Goal: Transaction & Acquisition: Obtain resource

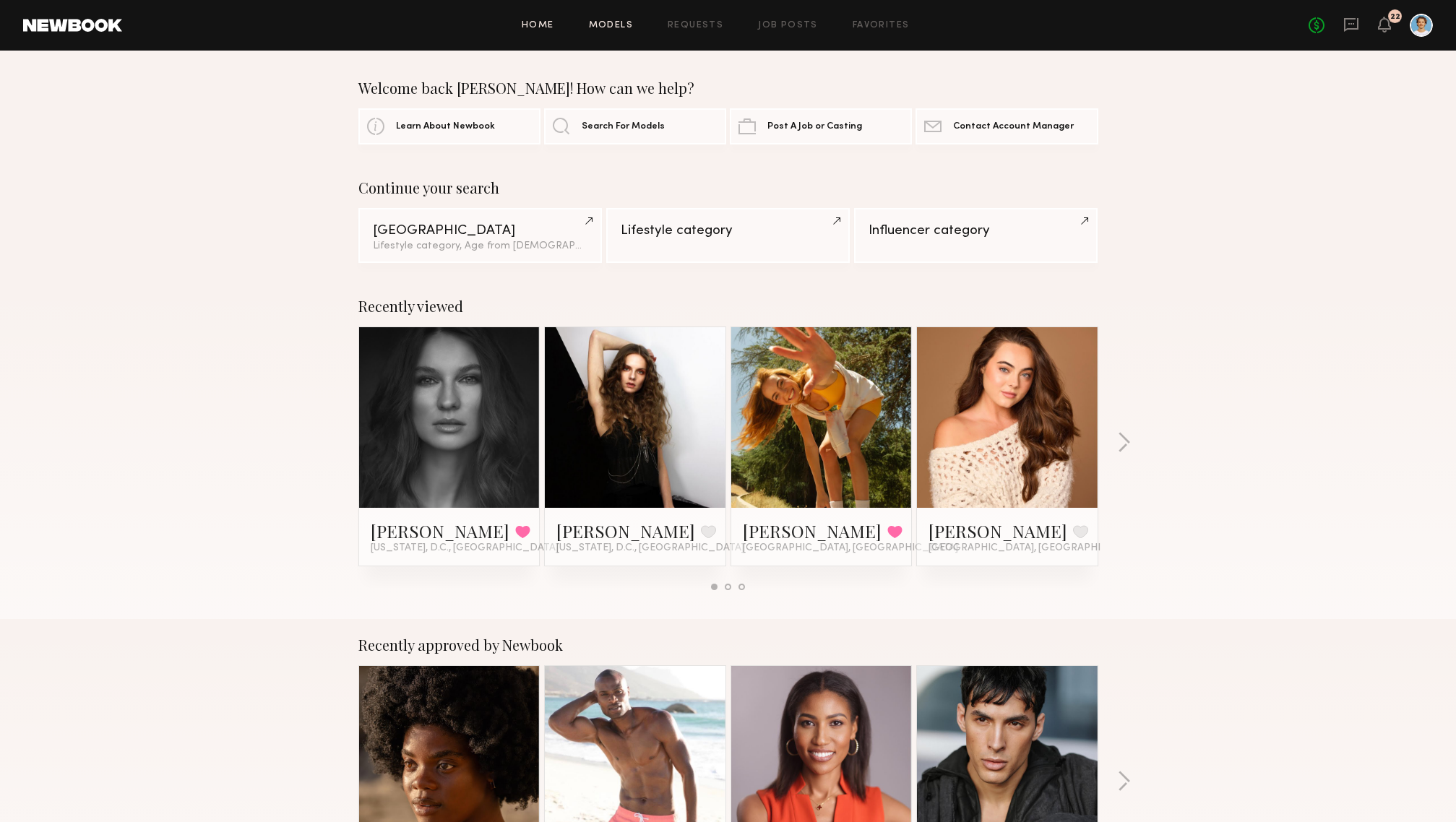
click at [619, 27] on link "Models" at bounding box center [611, 25] width 44 height 10
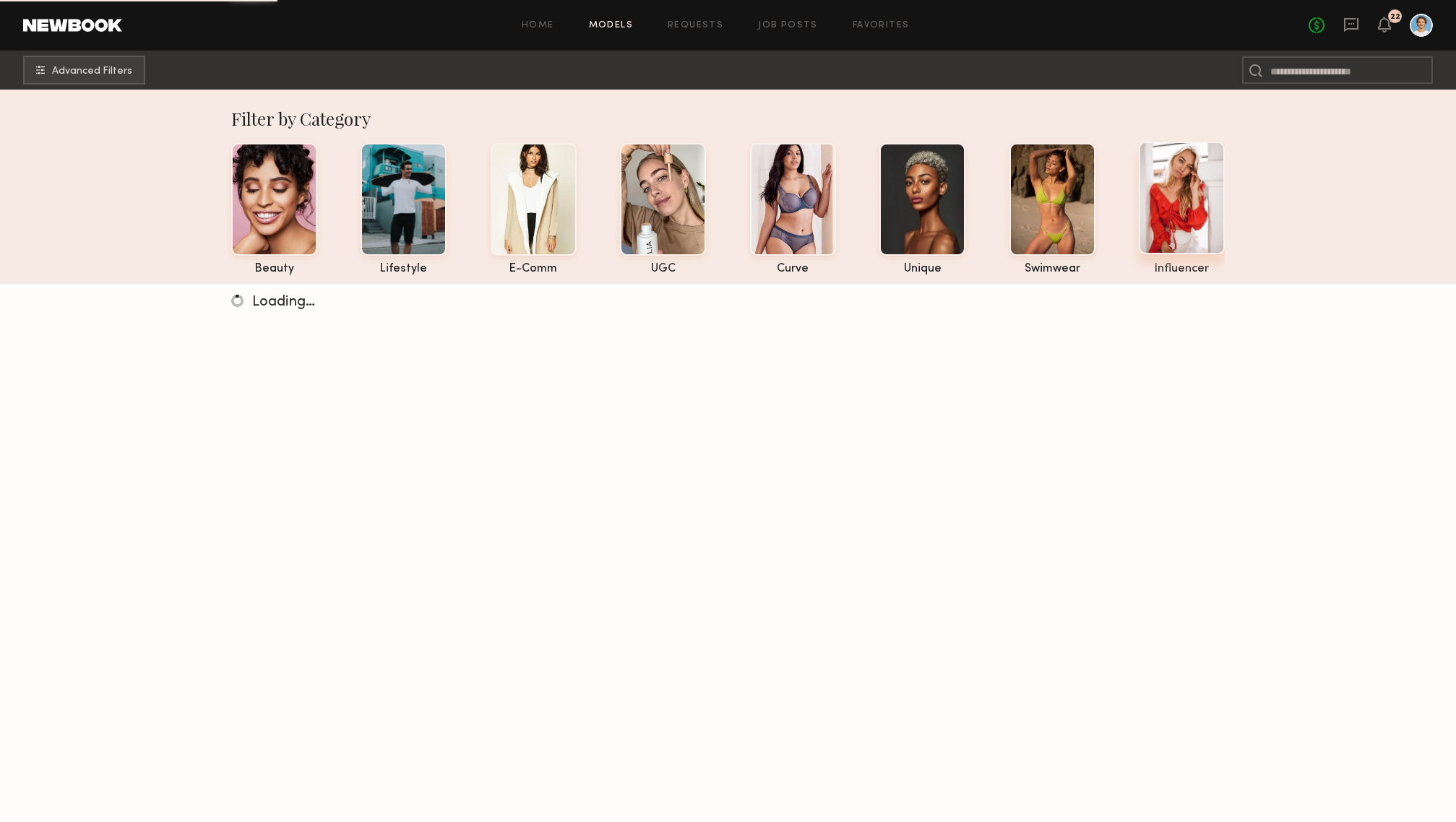
click at [1180, 209] on div at bounding box center [1181, 197] width 86 height 112
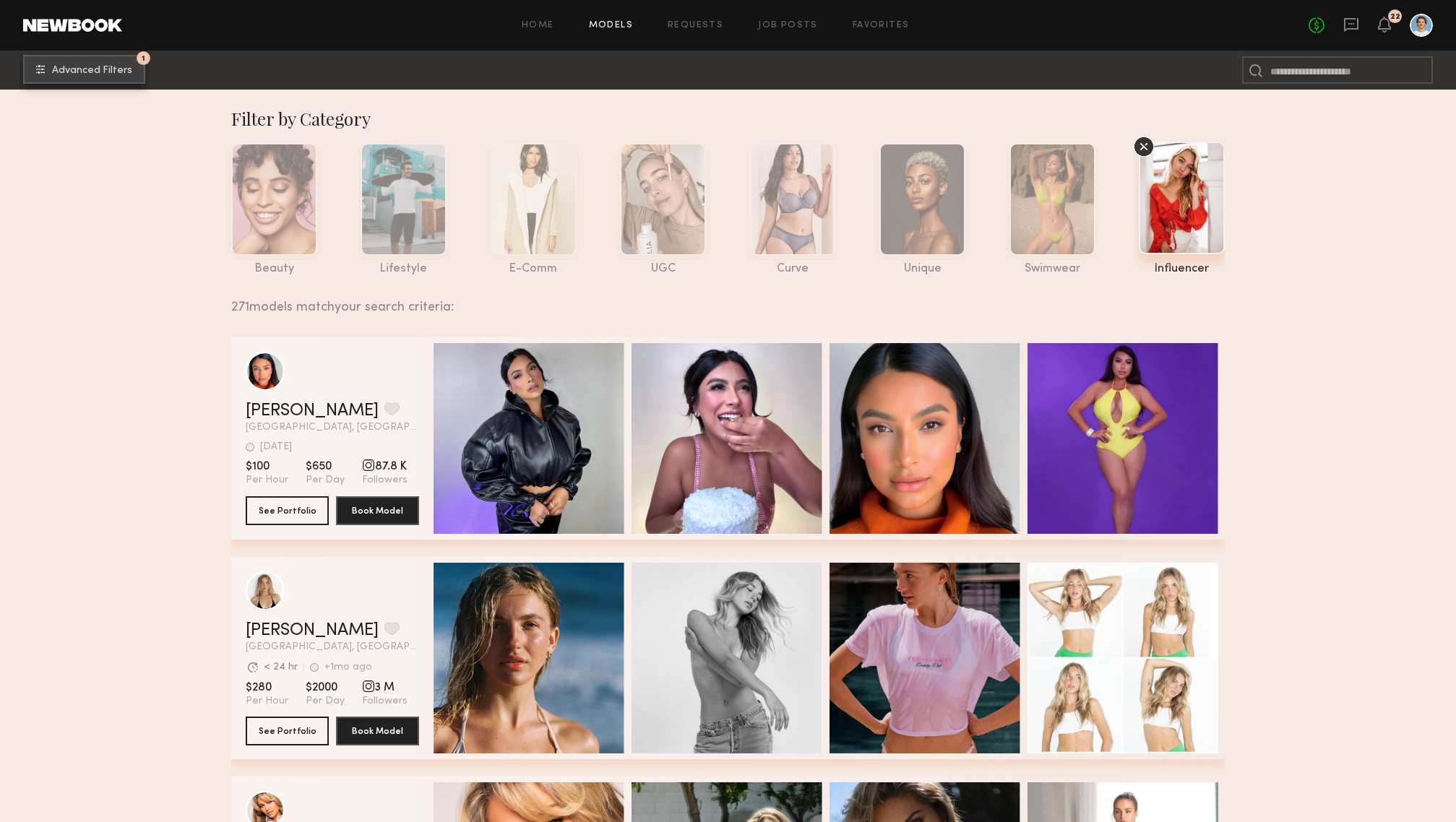
click at [100, 75] on button "1 Advanced Filters" at bounding box center [85, 69] width 122 height 29
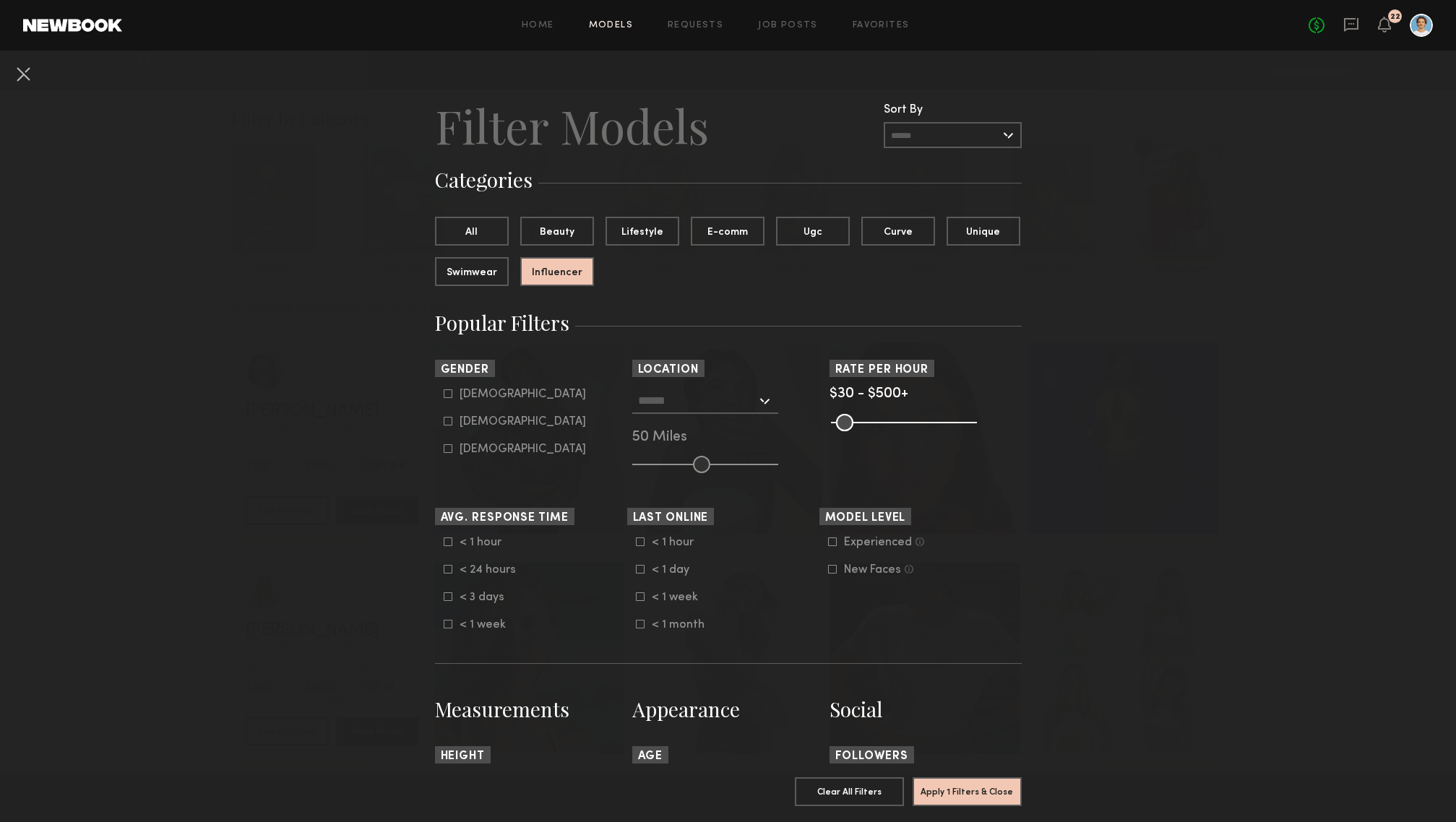
click at [452, 422] on label "Female" at bounding box center [514, 421] width 142 height 9
type input "**"
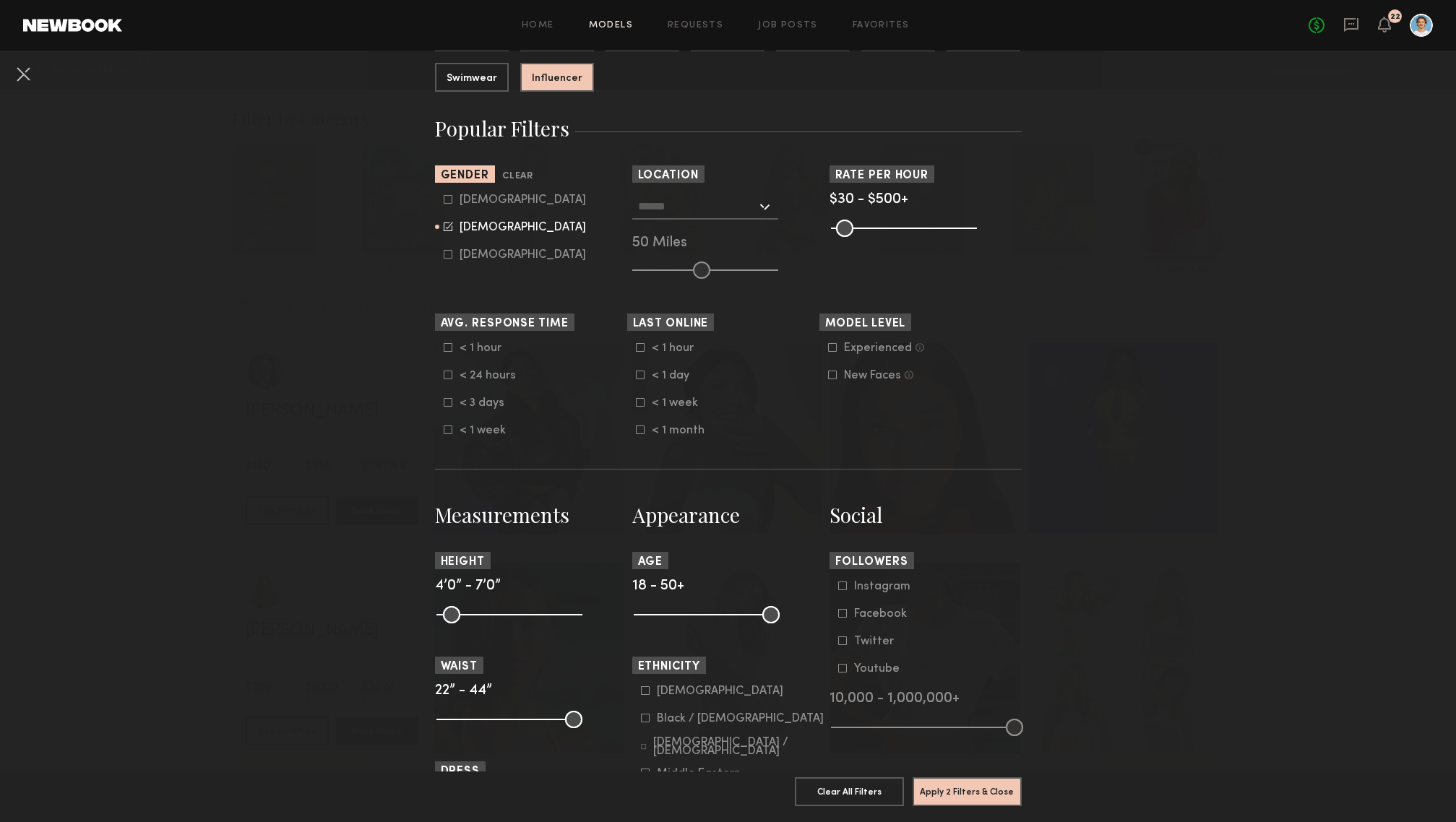
scroll to position [219, 0]
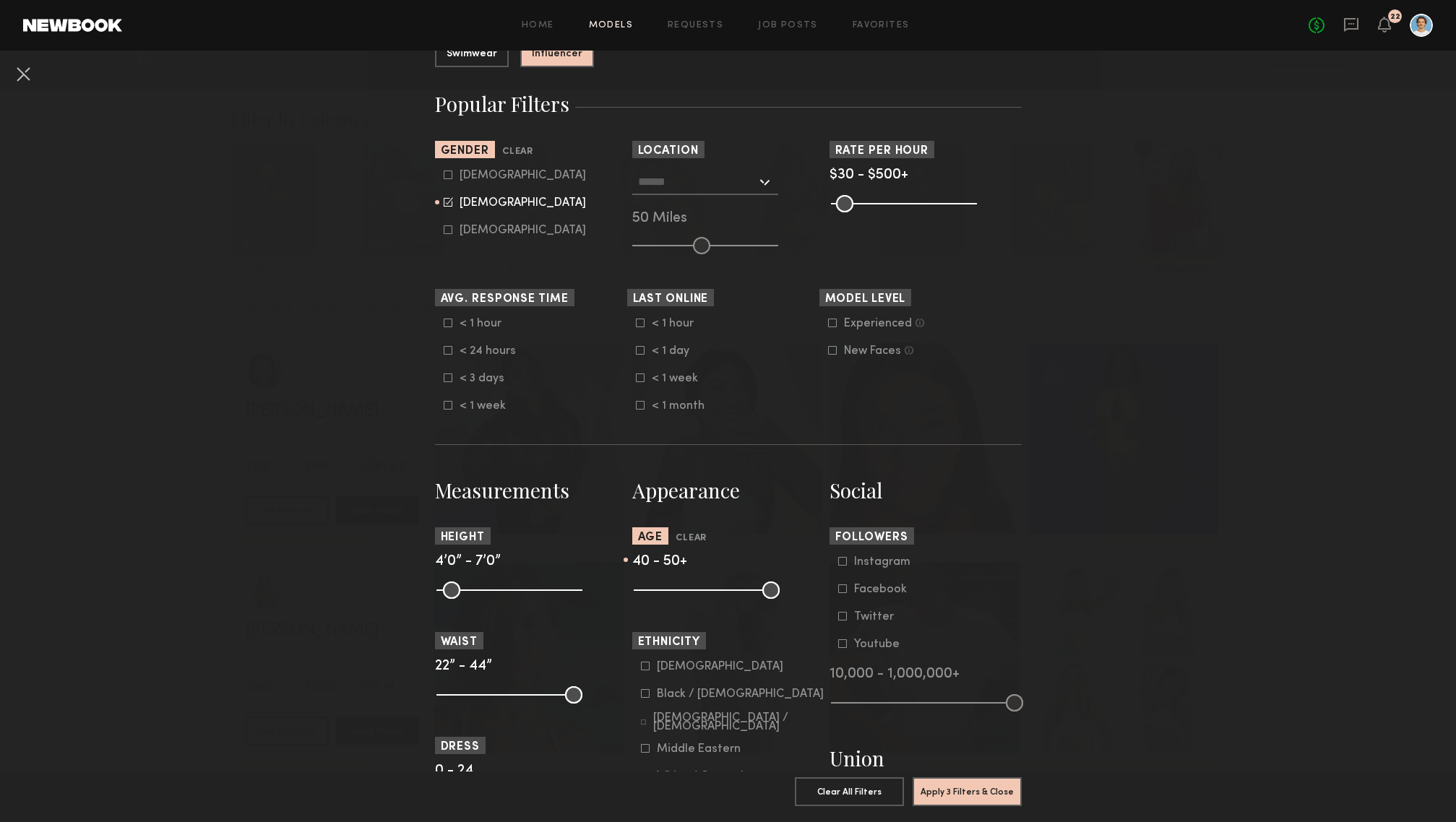
drag, startPoint x: 643, startPoint y: 594, endPoint x: 731, endPoint y: 594, distance: 88.0
type input "**"
click at [731, 594] on input "range" at bounding box center [706, 590] width 146 height 17
click at [959, 792] on button "Apply 3 Filters & Close" at bounding box center [967, 791] width 109 height 29
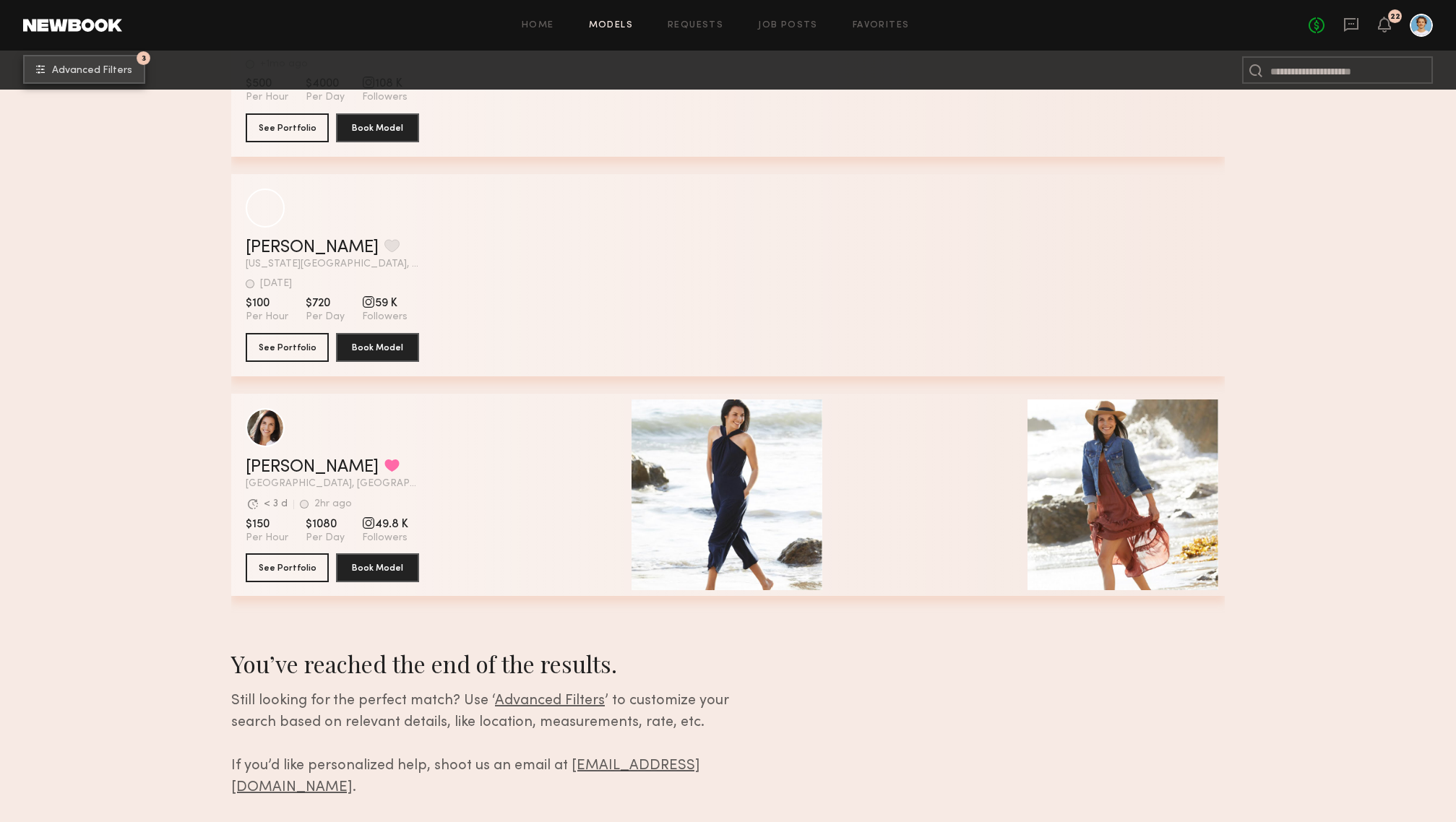
scroll to position [1061, 0]
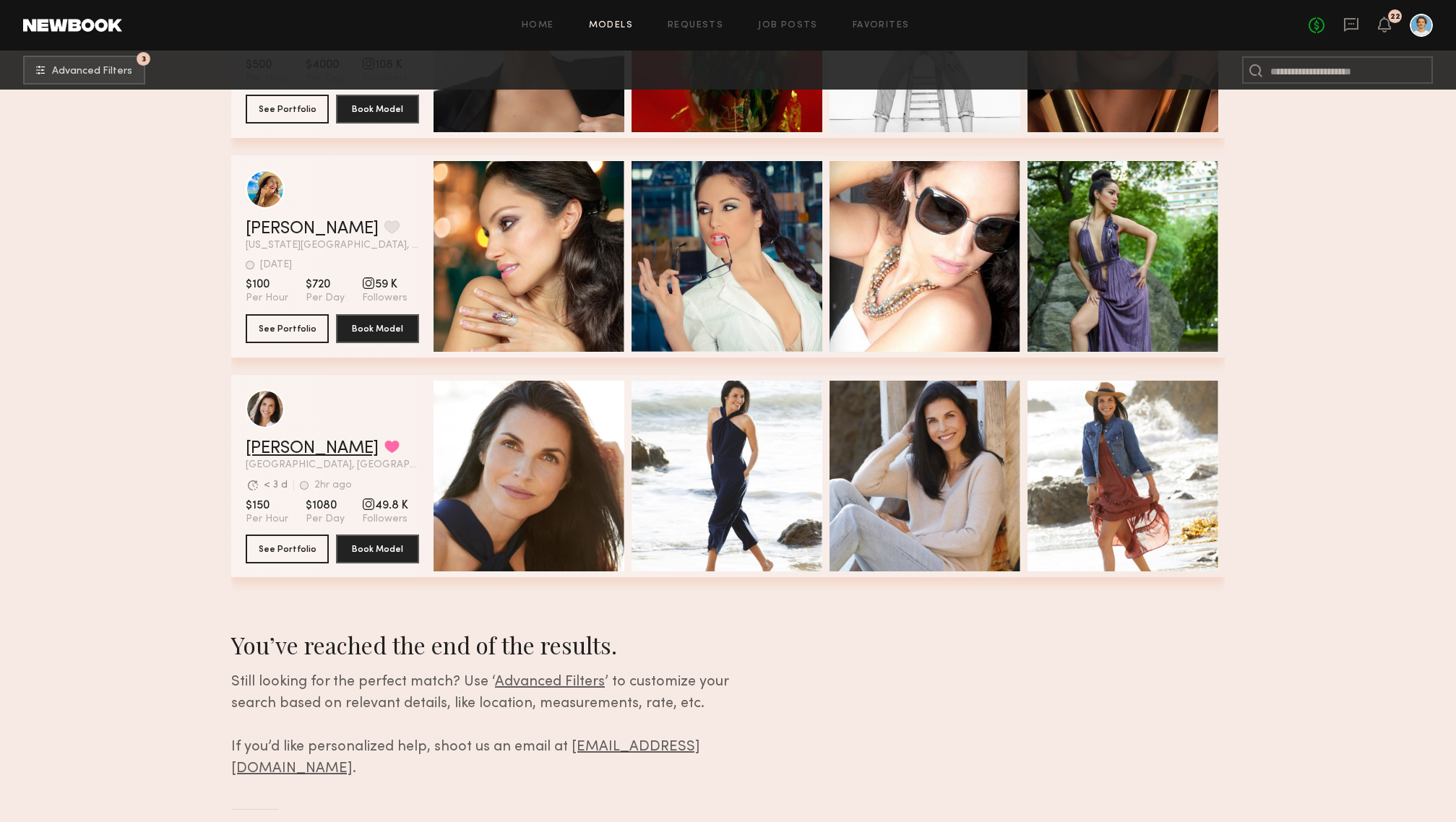
click at [291, 447] on link "Cristina D." at bounding box center [312, 449] width 133 height 17
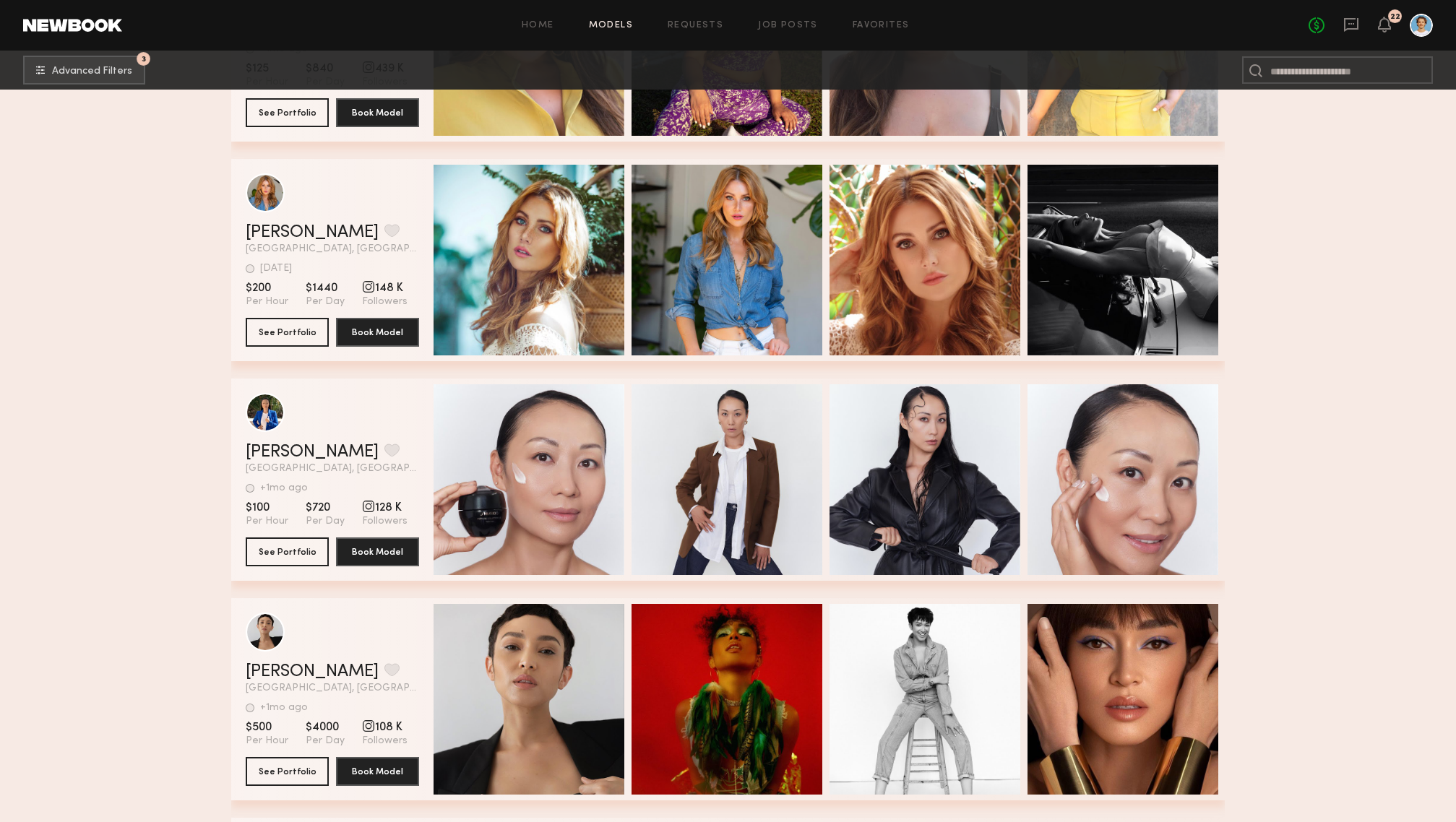
scroll to position [394, 0]
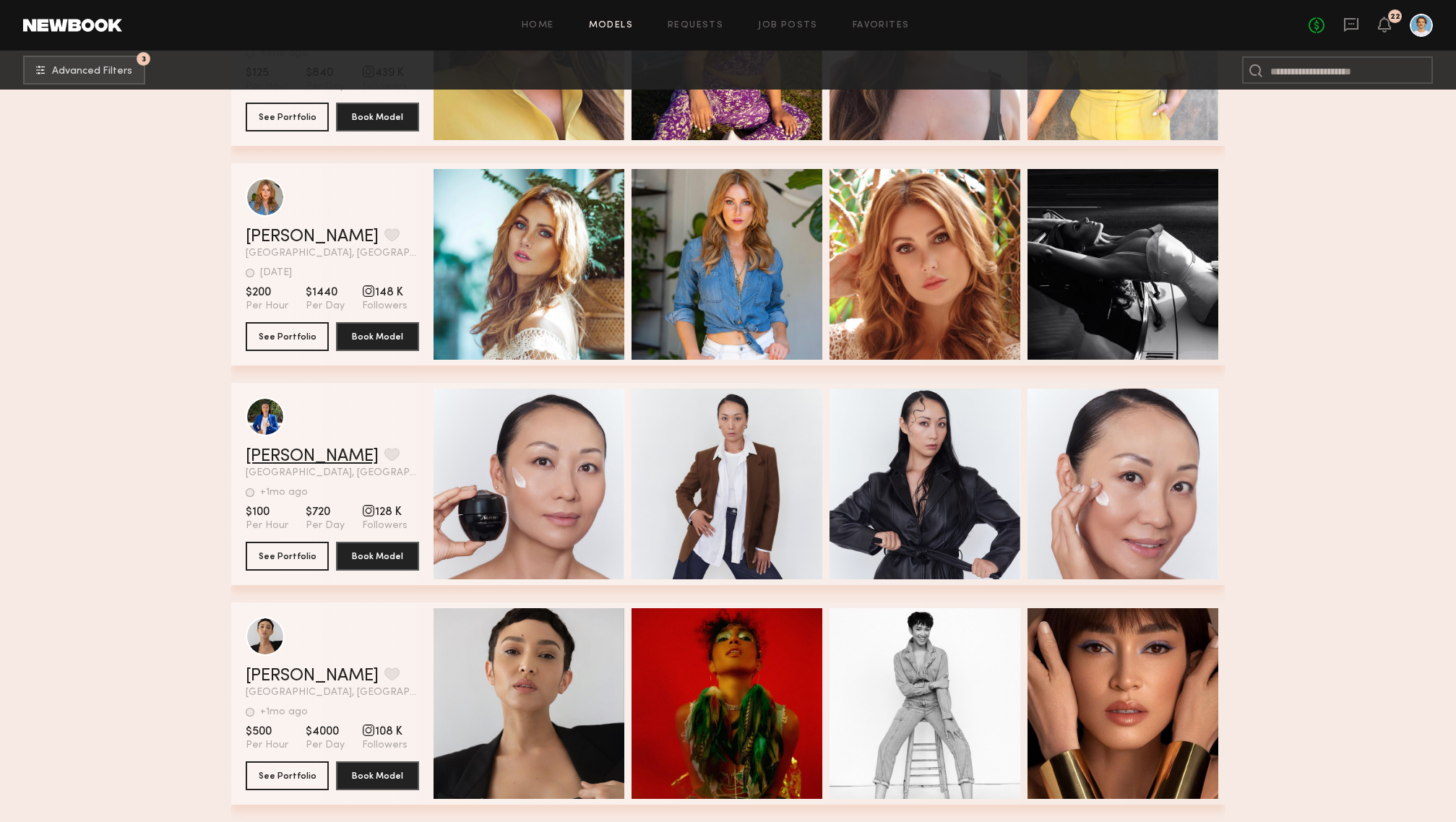
click at [270, 456] on link "[PERSON_NAME]" at bounding box center [312, 457] width 133 height 17
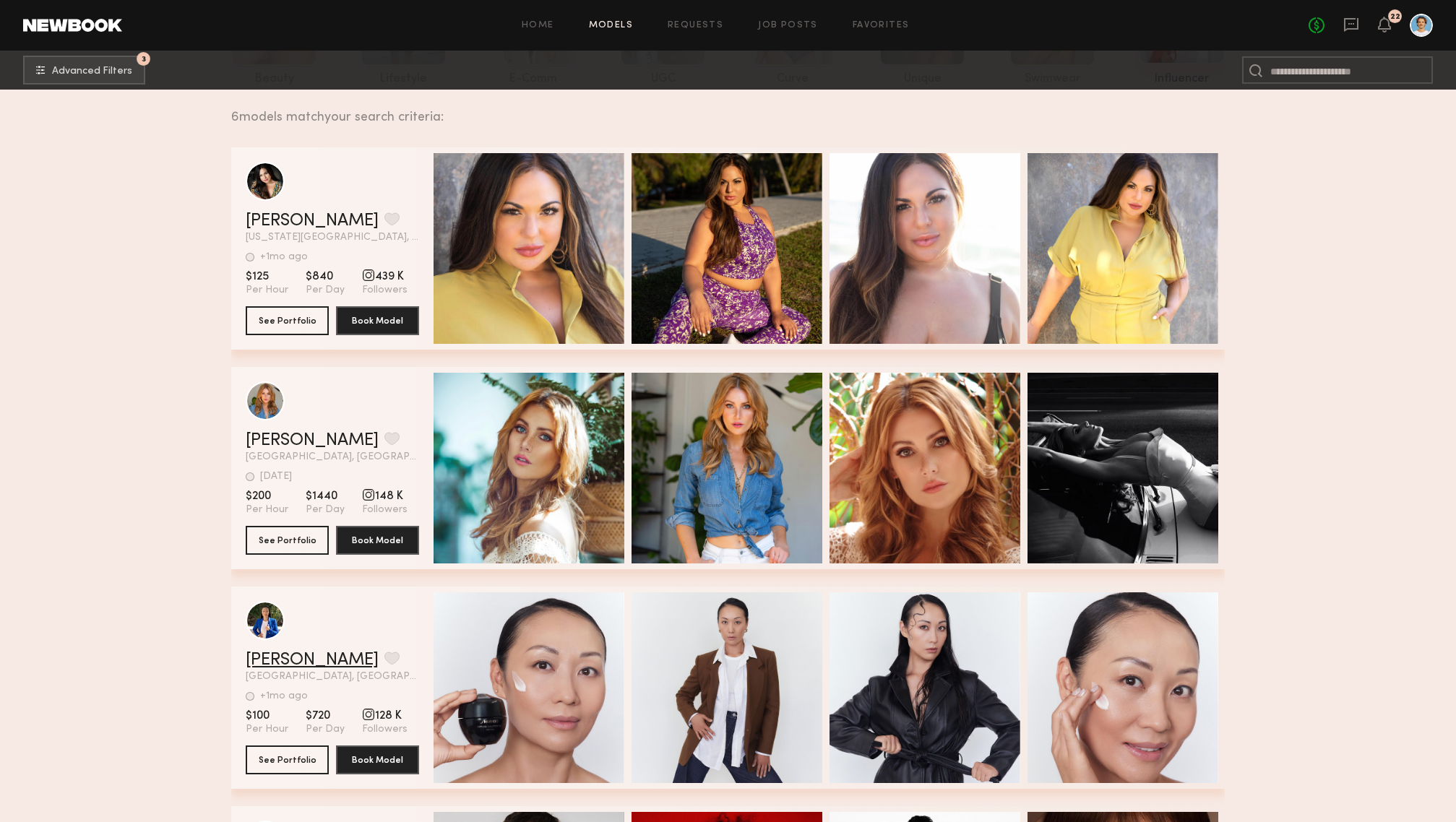
scroll to position [166, 0]
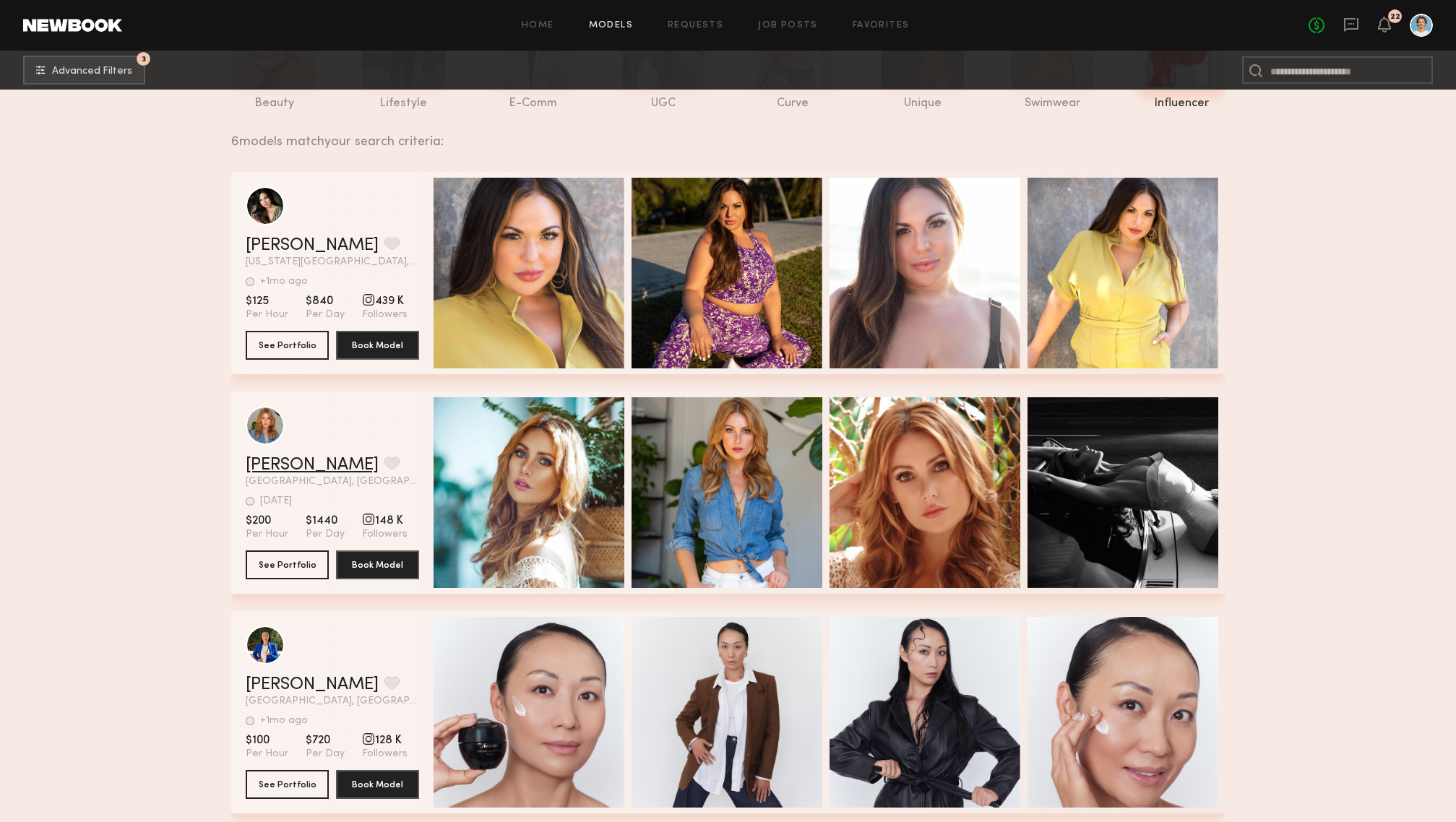
click at [272, 462] on link "Gia M." at bounding box center [312, 465] width 133 height 17
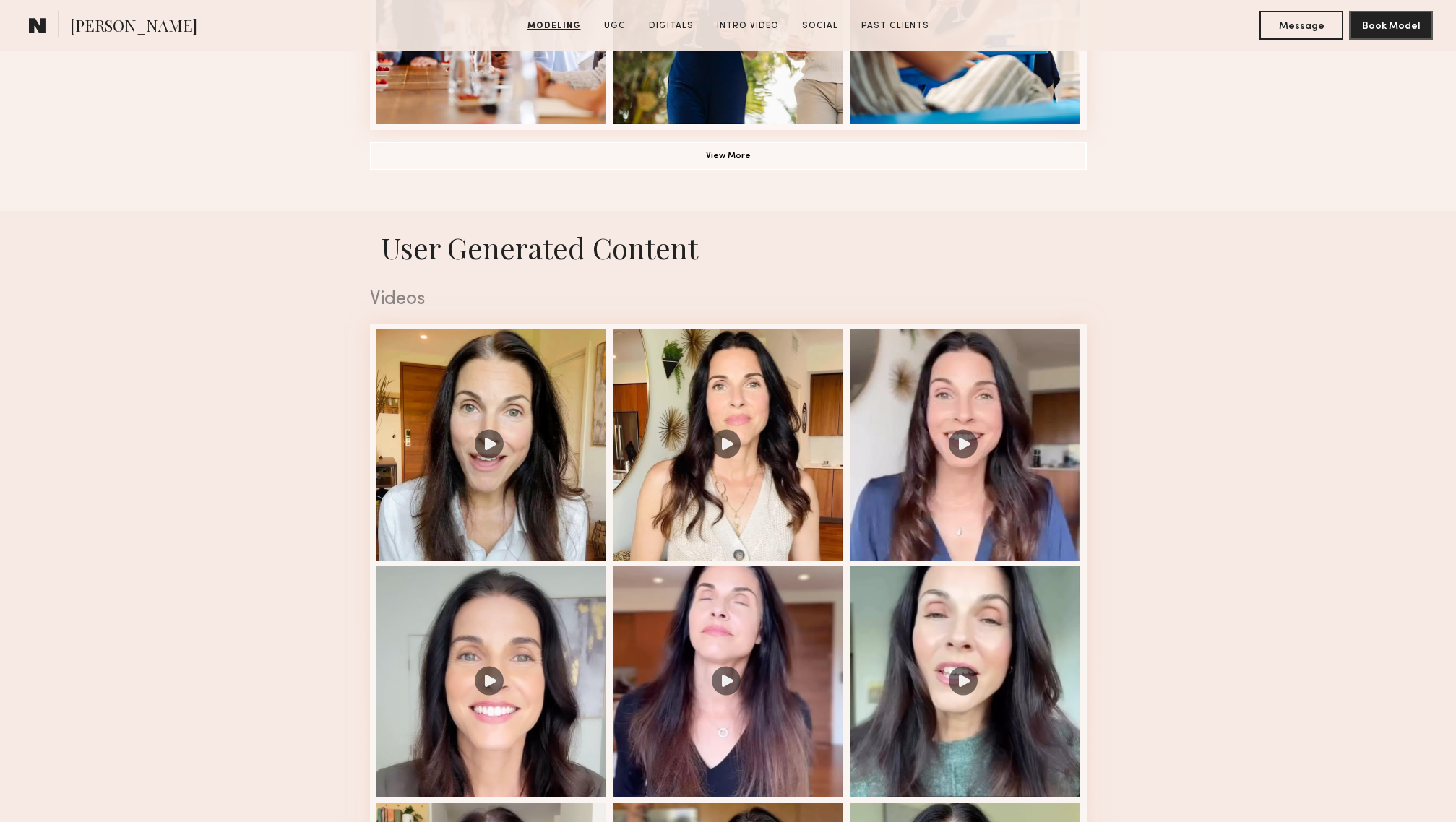
scroll to position [1321, 0]
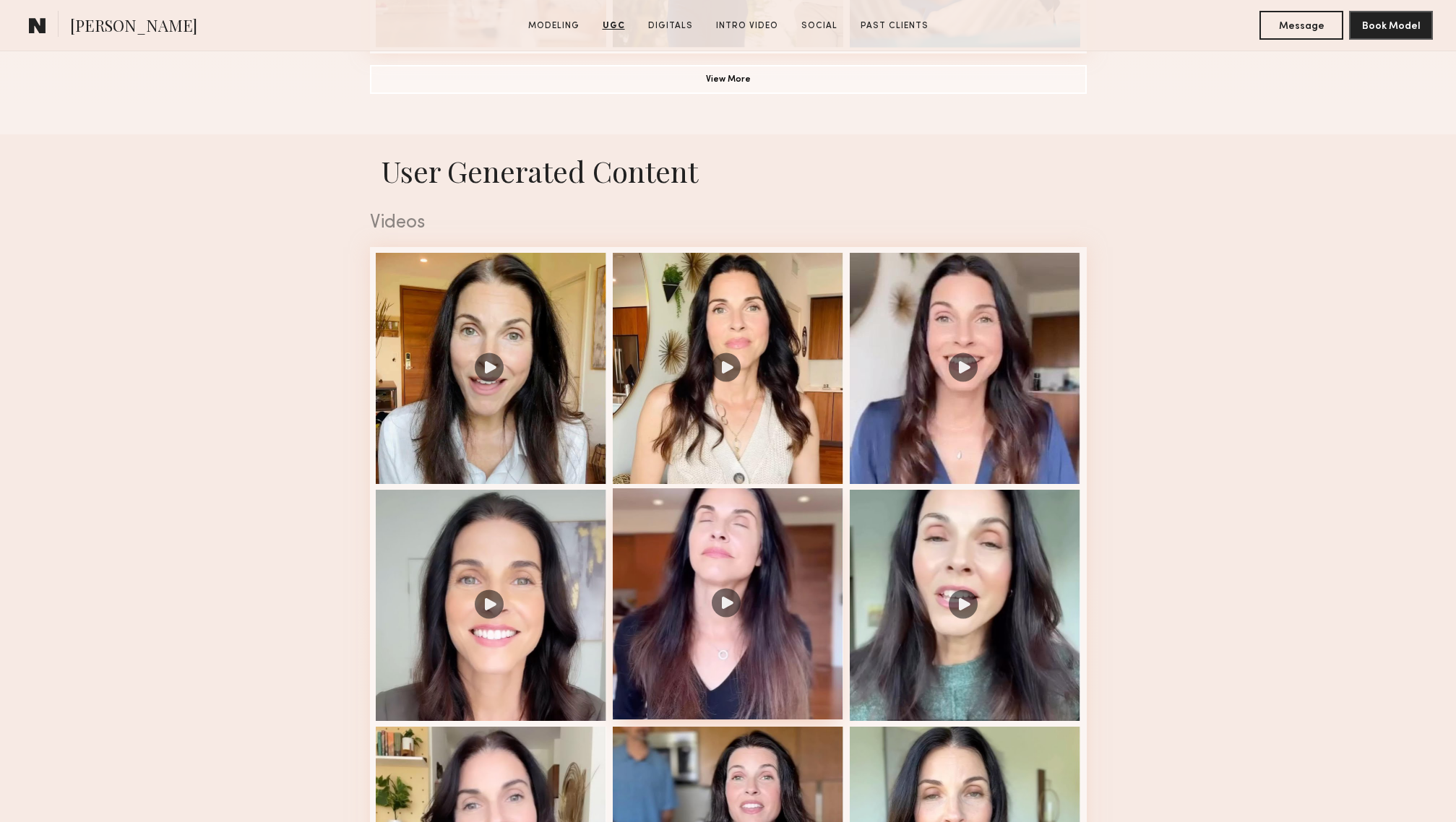
click at [739, 579] on div at bounding box center [728, 603] width 231 height 231
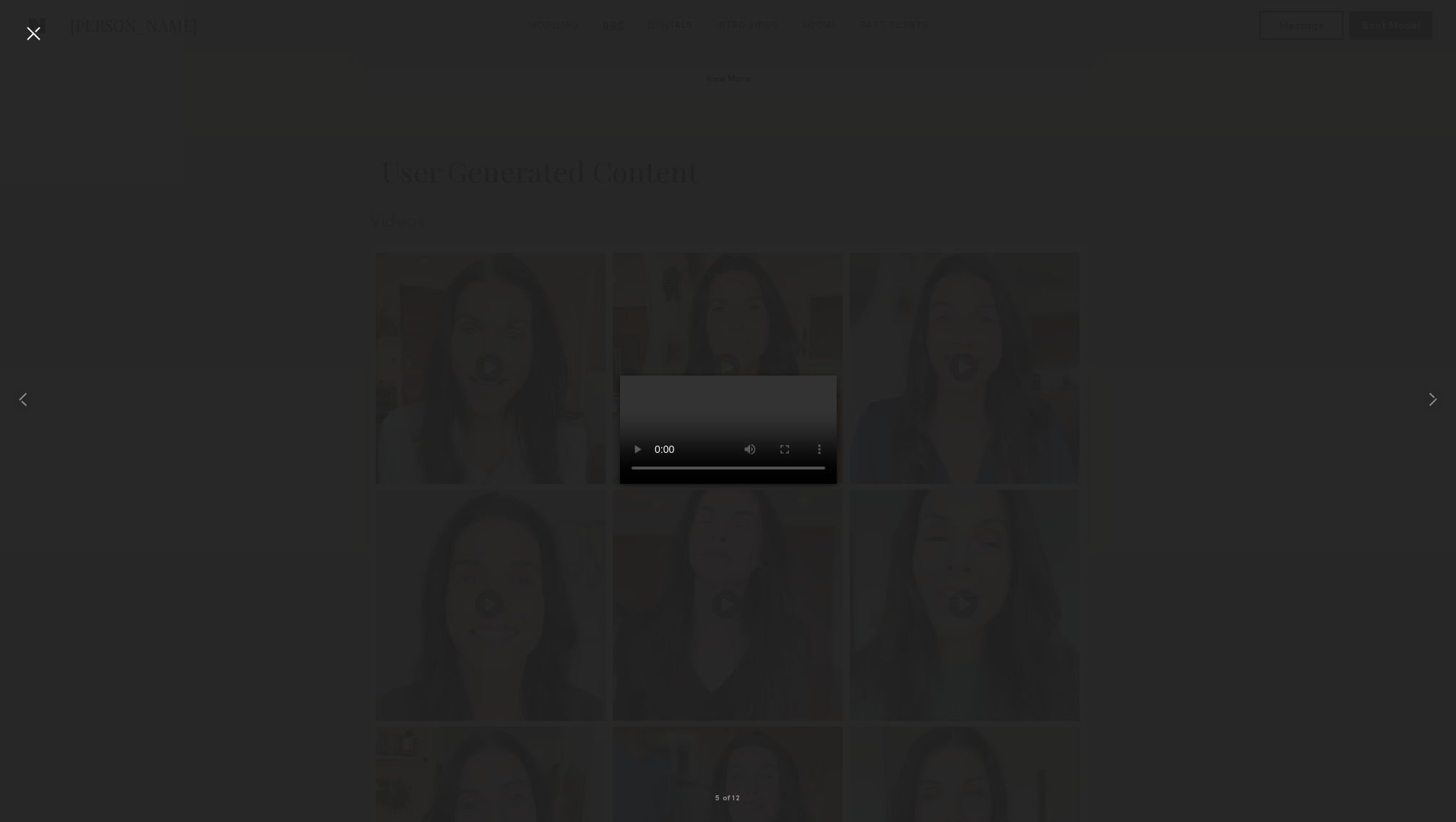
click at [1032, 496] on div at bounding box center [728, 400] width 1456 height 753
click at [35, 32] on div at bounding box center [33, 33] width 24 height 24
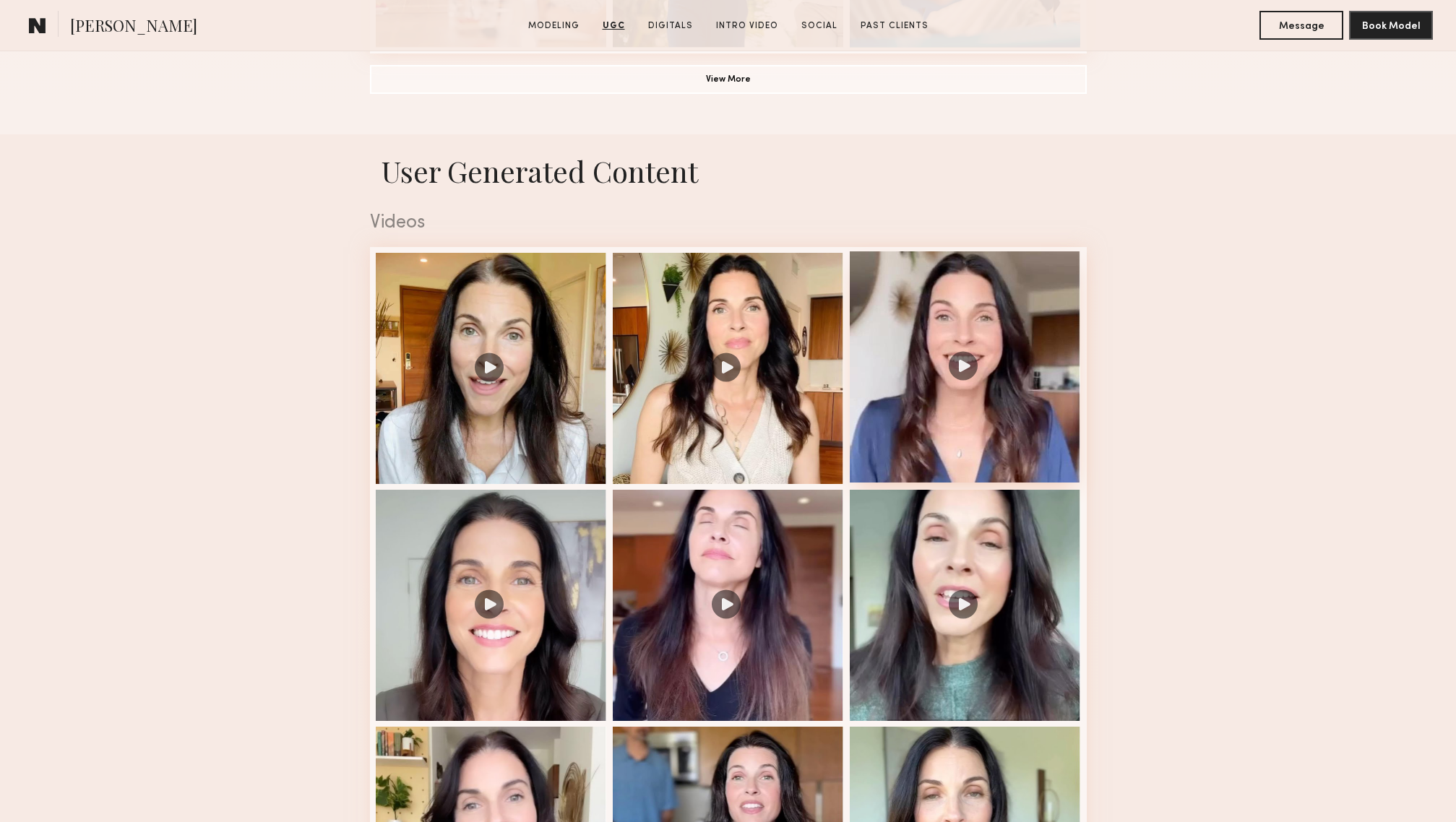
click at [893, 347] on div at bounding box center [965, 366] width 231 height 231
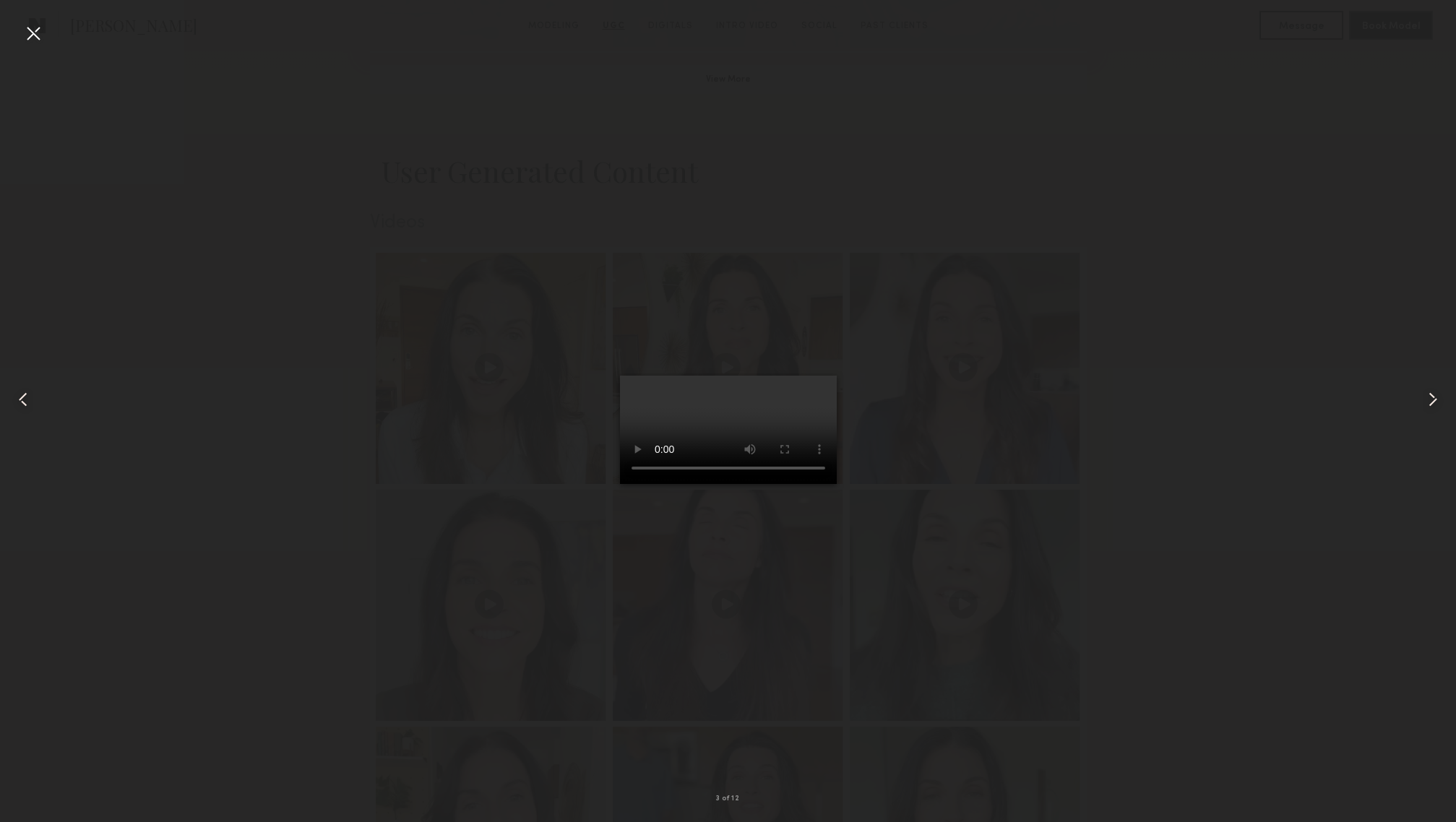
click at [1051, 267] on div at bounding box center [728, 400] width 1456 height 753
click at [34, 27] on div at bounding box center [33, 33] width 24 height 24
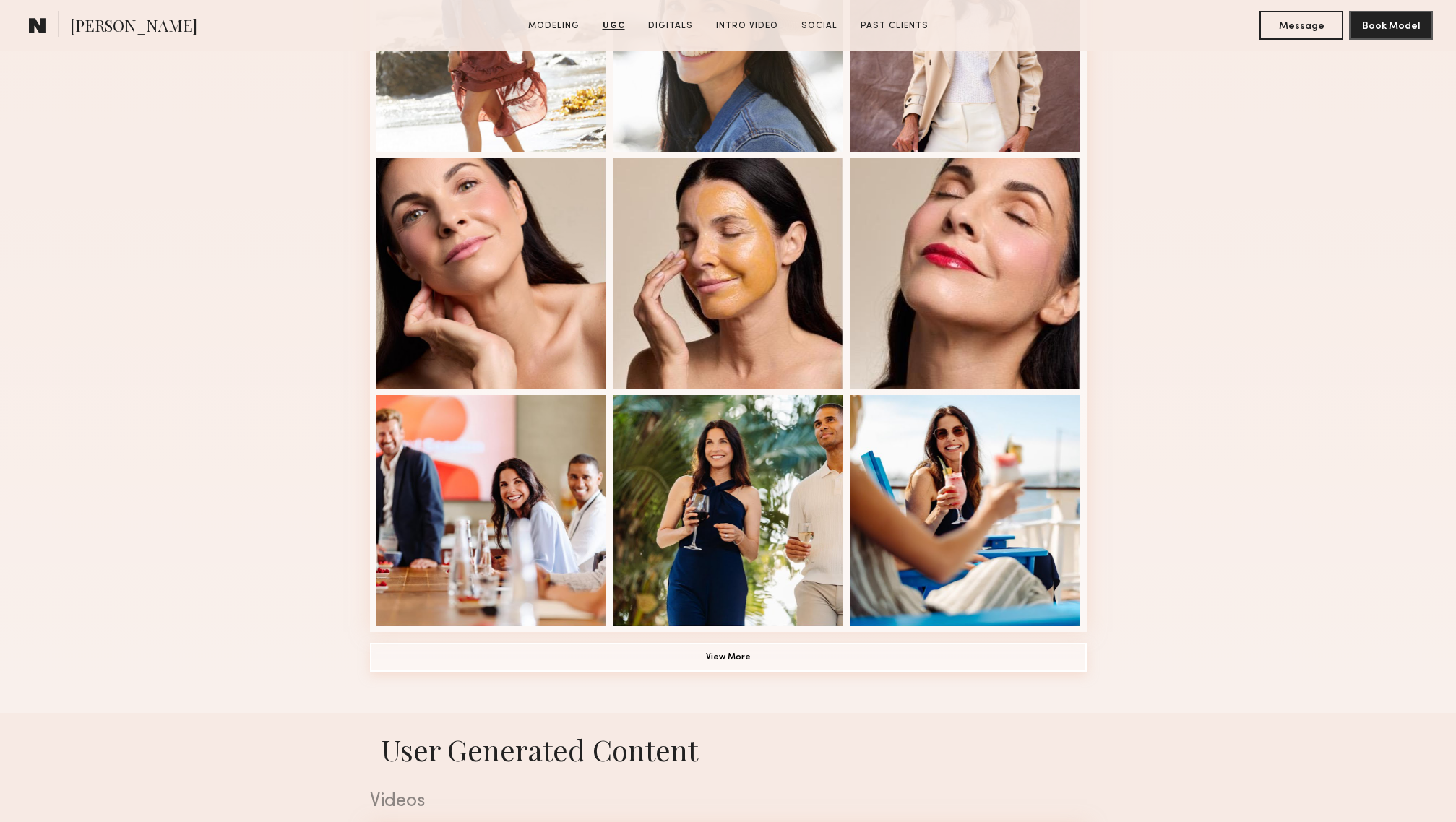
scroll to position [0, 0]
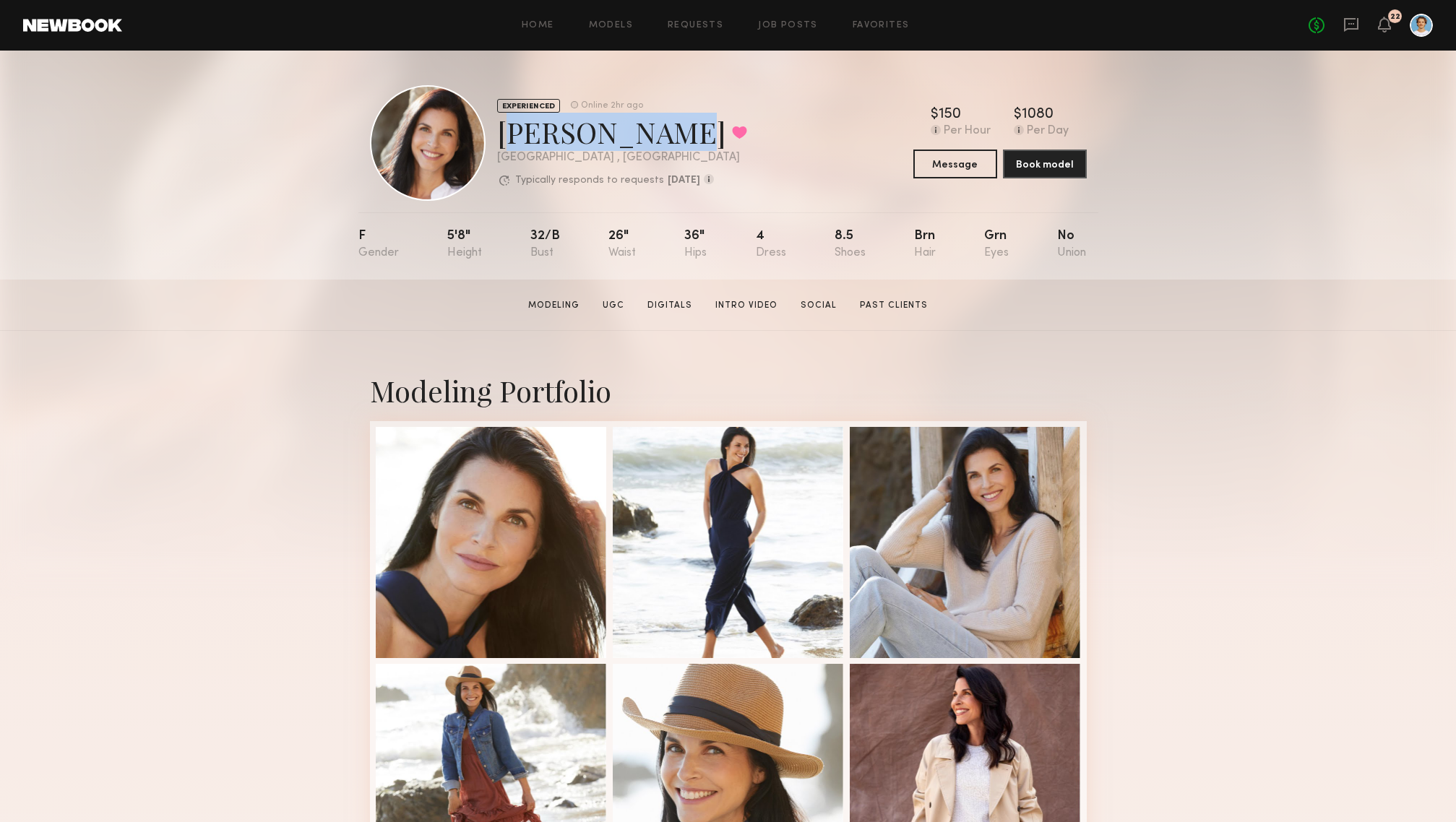
drag, startPoint x: 635, startPoint y: 144, endPoint x: 501, endPoint y: 140, distance: 134.1
click at [501, 140] on div "Cristina D. Favorited" at bounding box center [622, 132] width 250 height 38
copy div "Cristina D."
click at [93, 145] on div "EXPERIENCED Online 2hr ago Cristina D. Favorited Los Angeles , CA Typically res…" at bounding box center [728, 165] width 1456 height 229
click at [623, 23] on link "Models" at bounding box center [611, 25] width 44 height 10
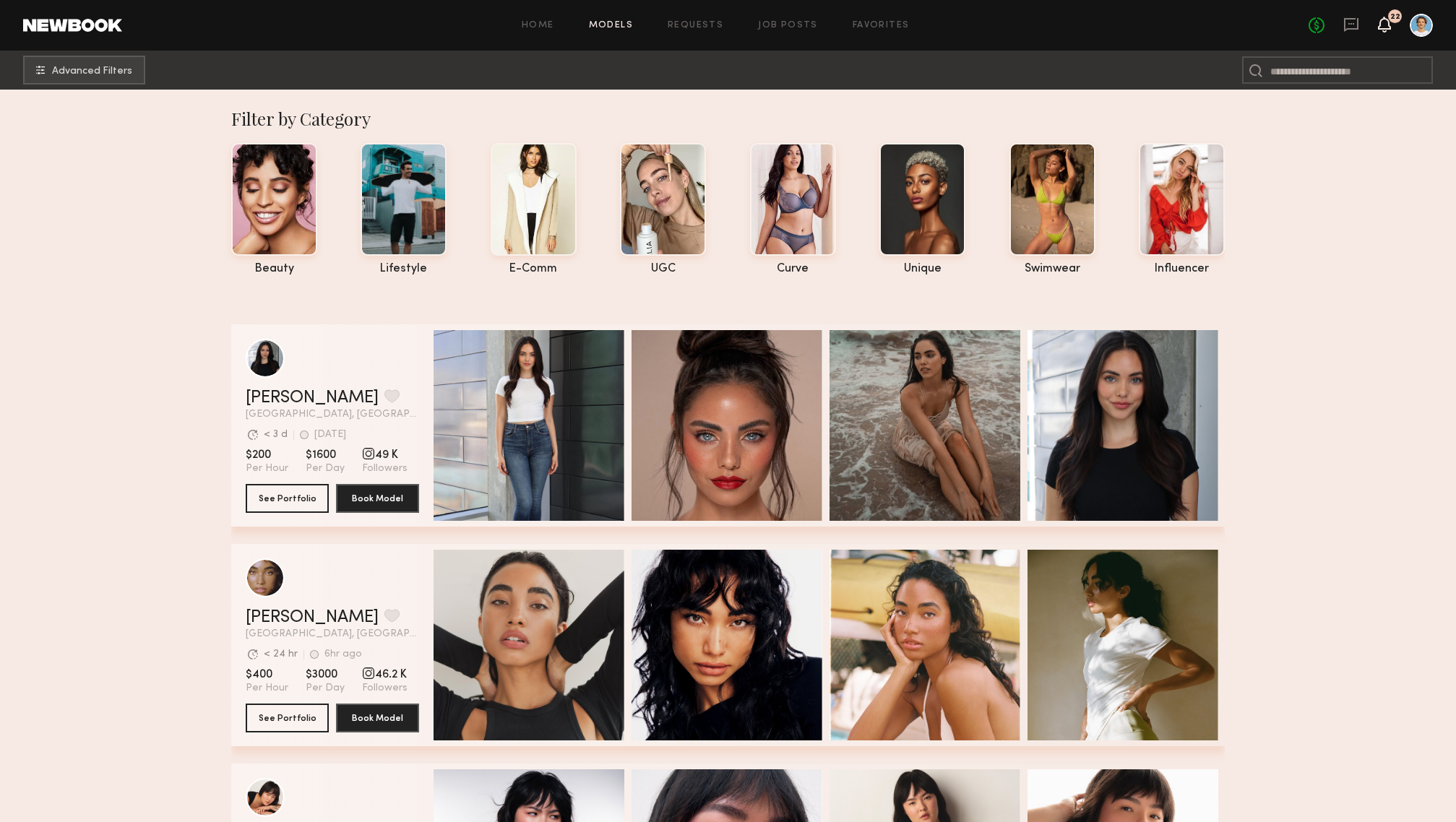
click at [1383, 27] on icon at bounding box center [1384, 24] width 11 height 10
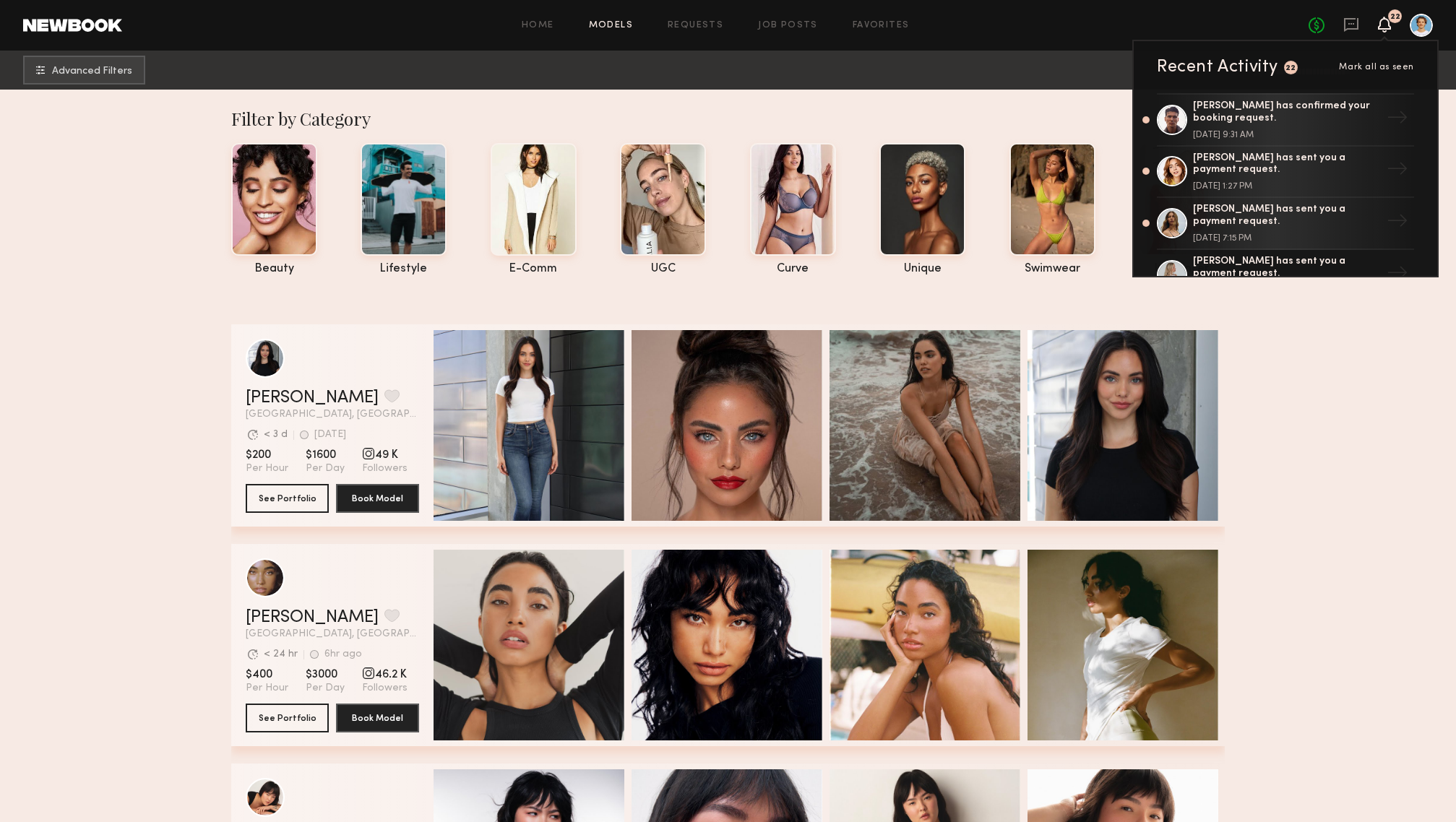
click at [1383, 27] on icon at bounding box center [1384, 24] width 11 height 10
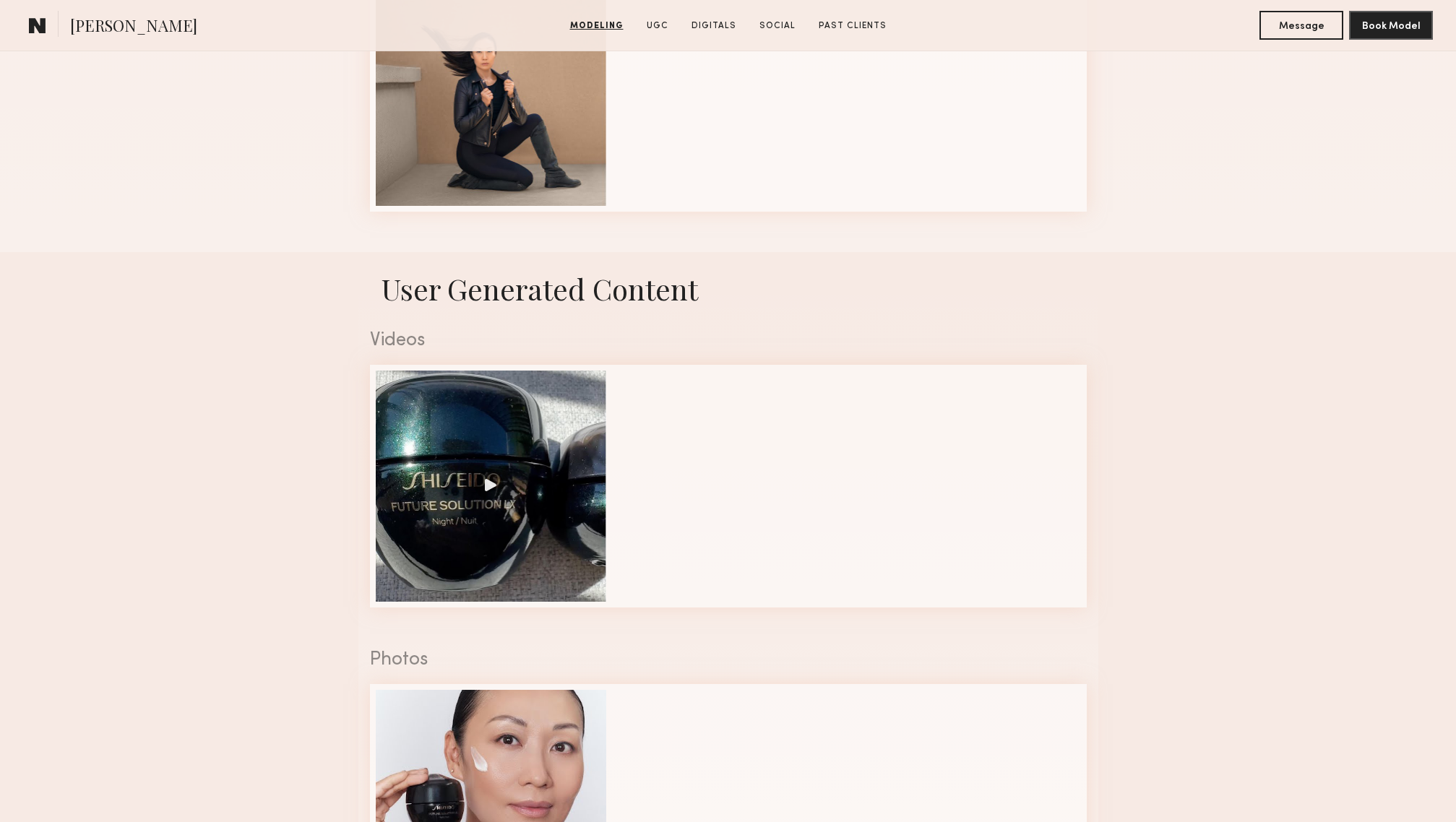
scroll to position [1384, 0]
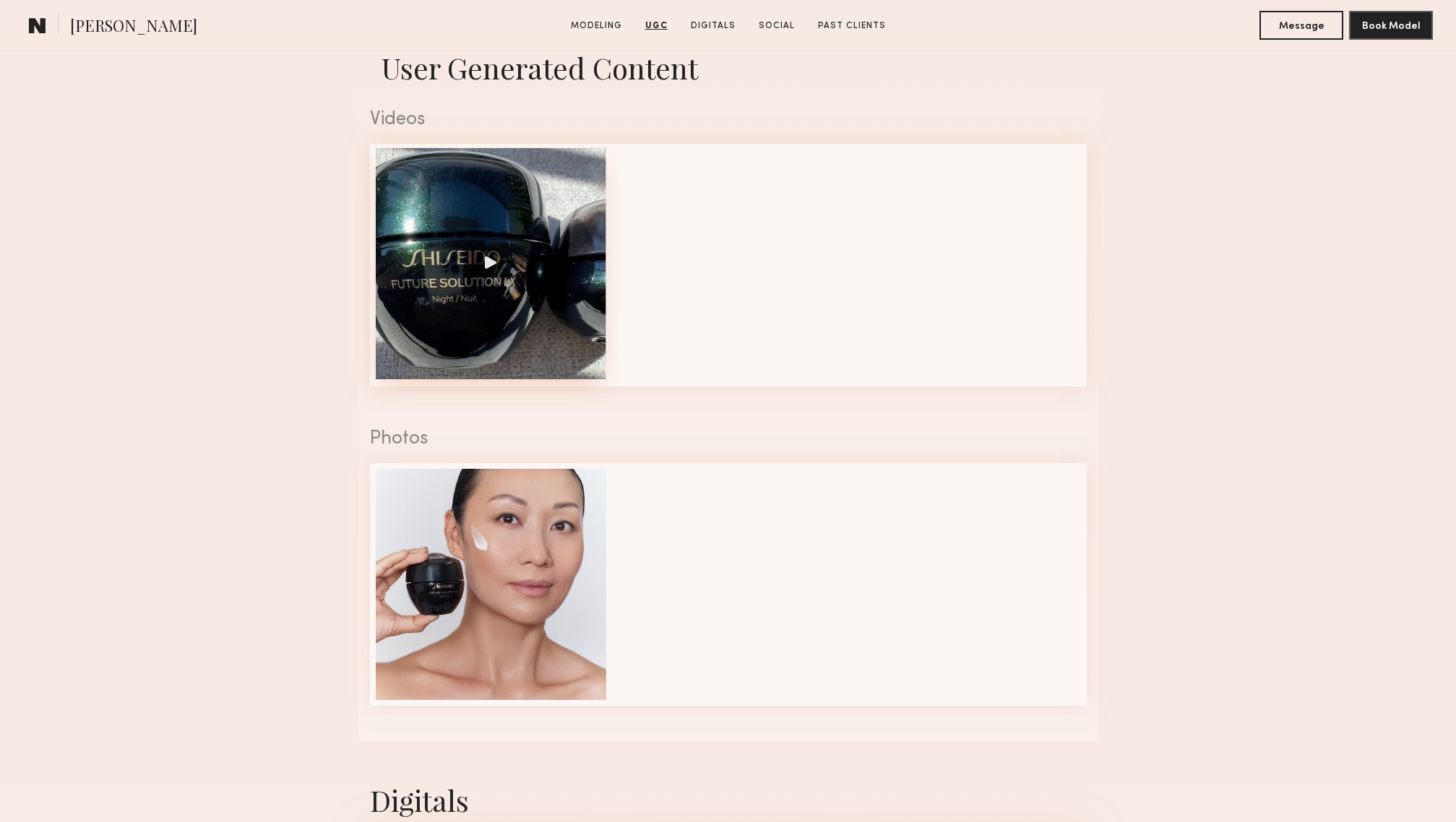
click at [486, 255] on div at bounding box center [491, 263] width 231 height 231
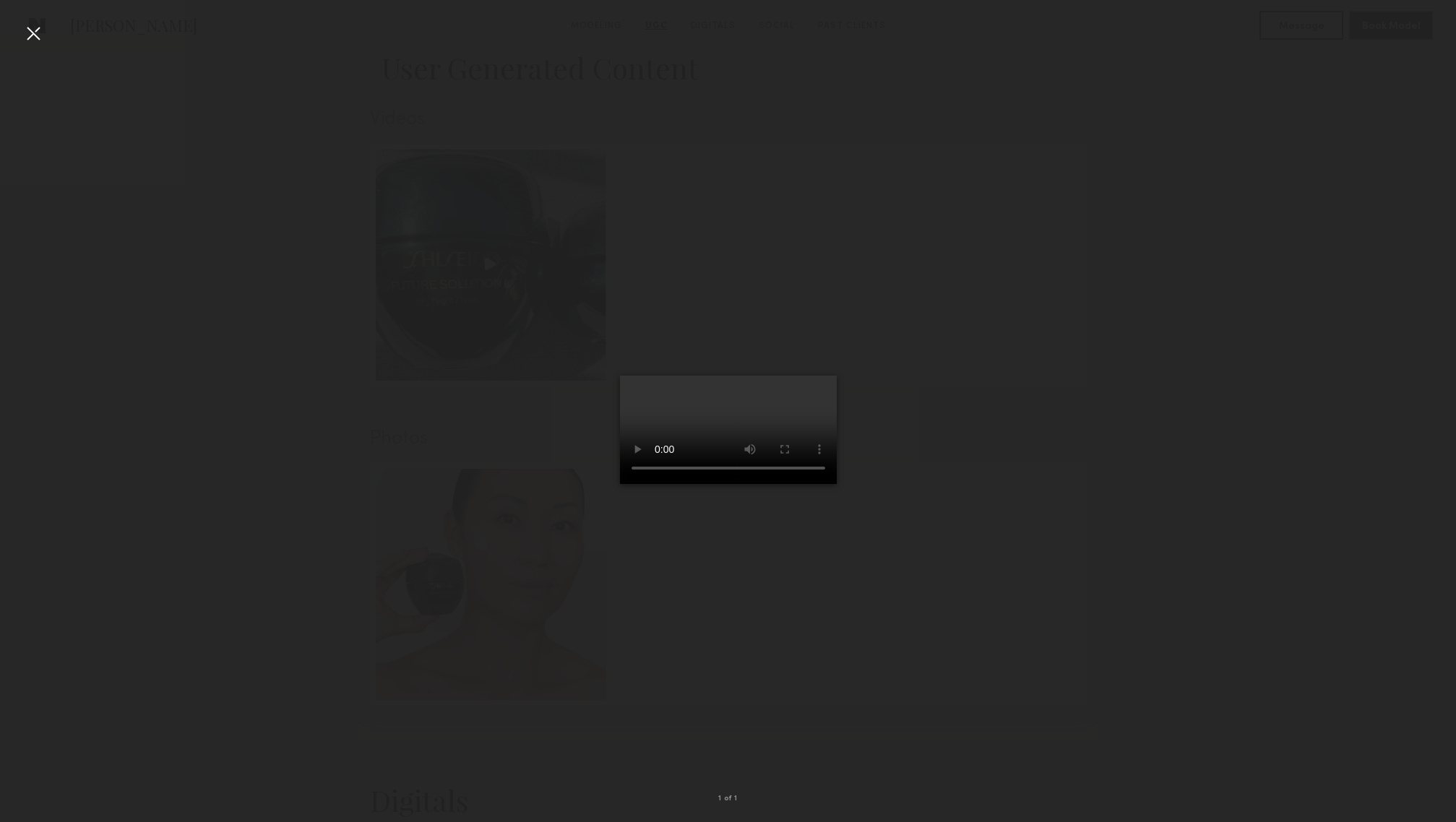
click at [1041, 191] on div at bounding box center [728, 400] width 1456 height 753
click at [744, 53] on div at bounding box center [728, 400] width 1456 height 753
click at [40, 36] on div at bounding box center [33, 33] width 24 height 24
